Goal: Transaction & Acquisition: Subscribe to service/newsletter

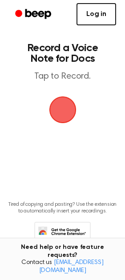
click at [91, 13] on link "Log in" at bounding box center [96, 14] width 40 height 22
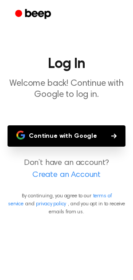
click at [73, 134] on button "Continue with Google" at bounding box center [67, 135] width 118 height 21
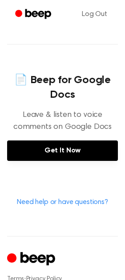
scroll to position [389, 0]
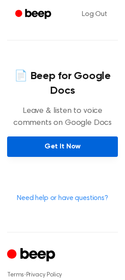
click at [70, 148] on link "Get It Now" at bounding box center [62, 146] width 111 height 20
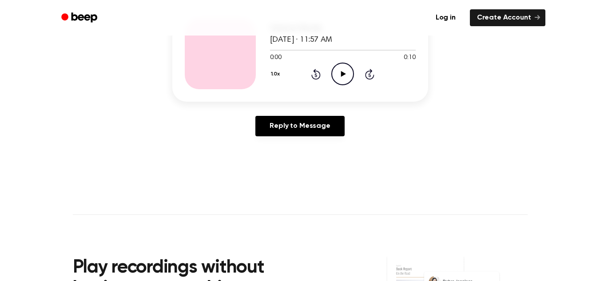
scroll to position [400, 0]
